Goal: Task Accomplishment & Management: Manage account settings

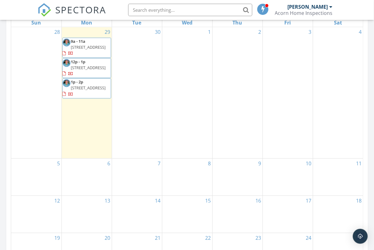
scroll to position [312, 0]
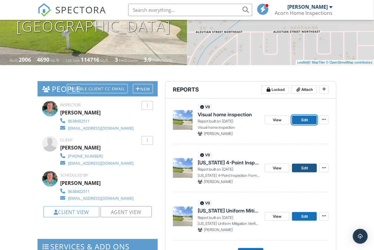
scroll to position [117, 0]
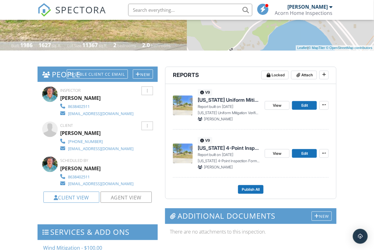
scroll to position [125, 0]
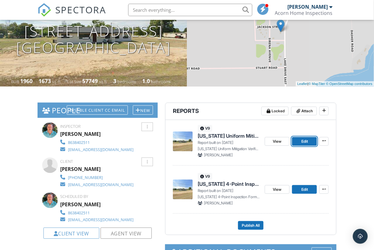
scroll to position [84, 0]
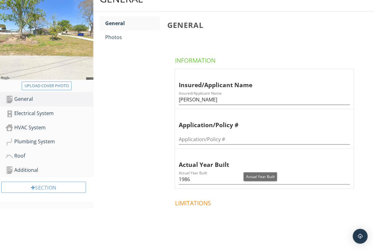
scroll to position [63, 0]
